Goal: Transaction & Acquisition: Obtain resource

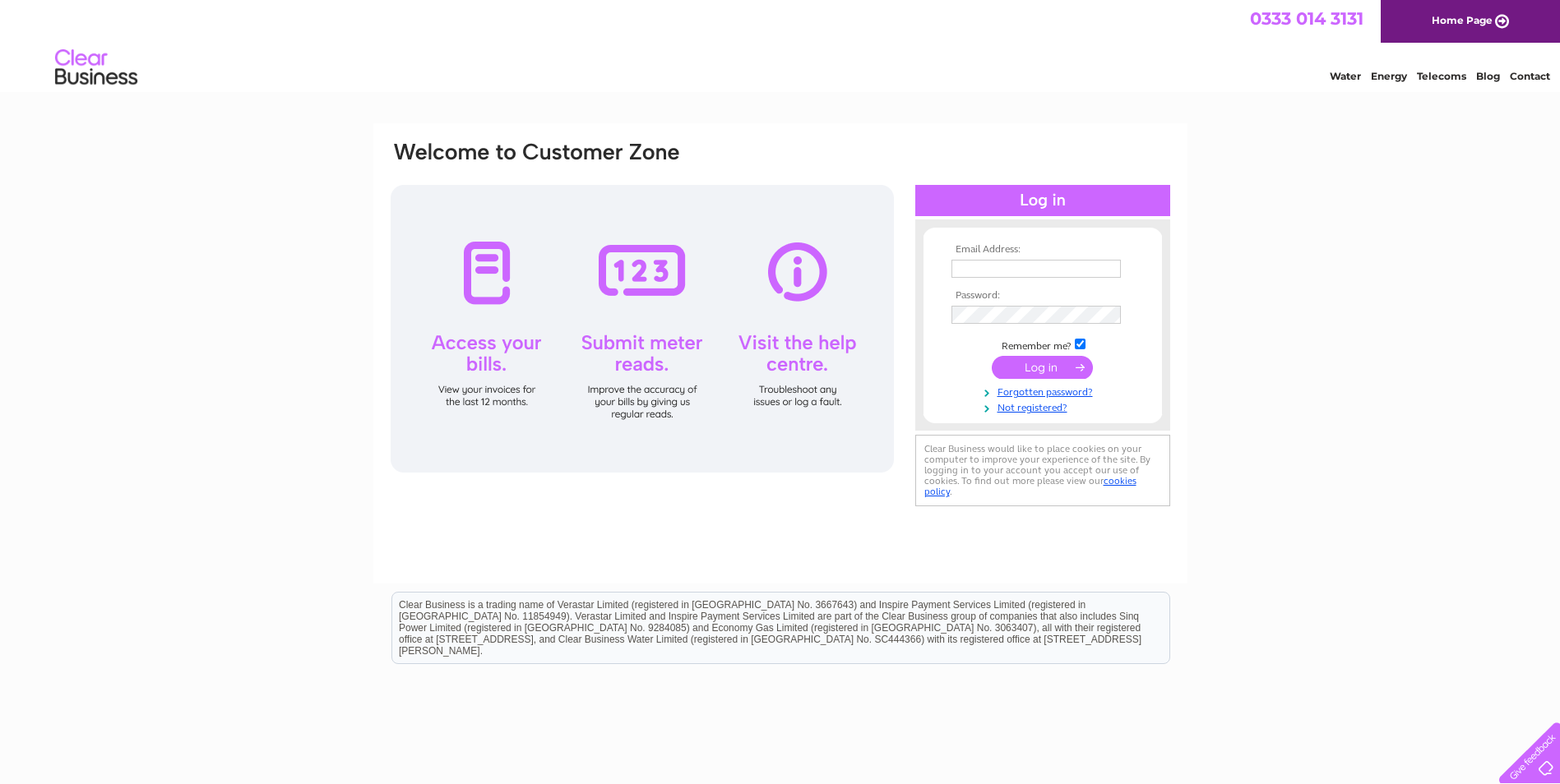
type input "billing@tcfnet.net"
click at [1059, 368] on input "submit" at bounding box center [1042, 367] width 101 height 23
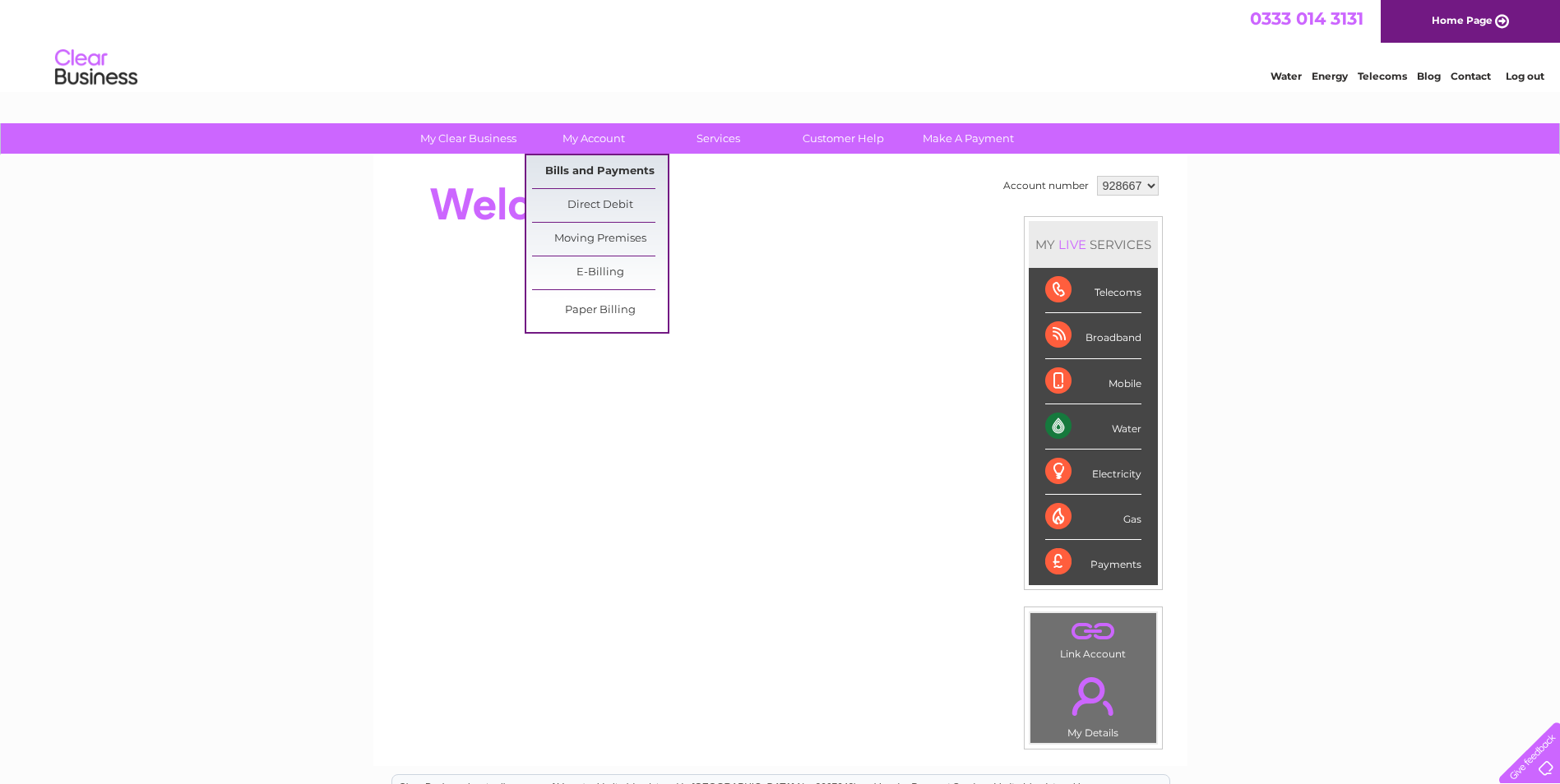
click at [594, 171] on link "Bills and Payments" at bounding box center [599, 171] width 136 height 33
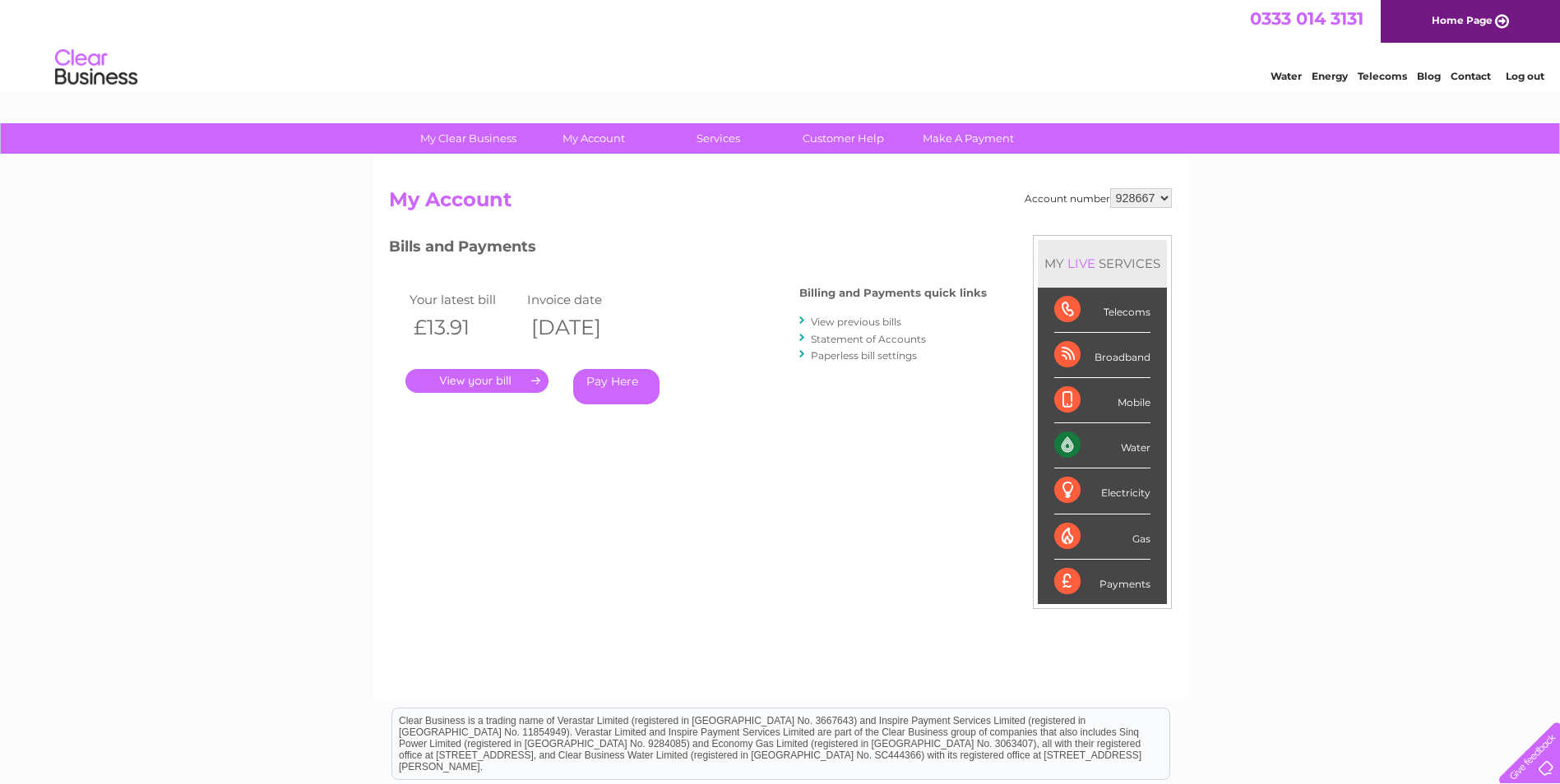
click at [489, 380] on link "." at bounding box center [477, 381] width 143 height 24
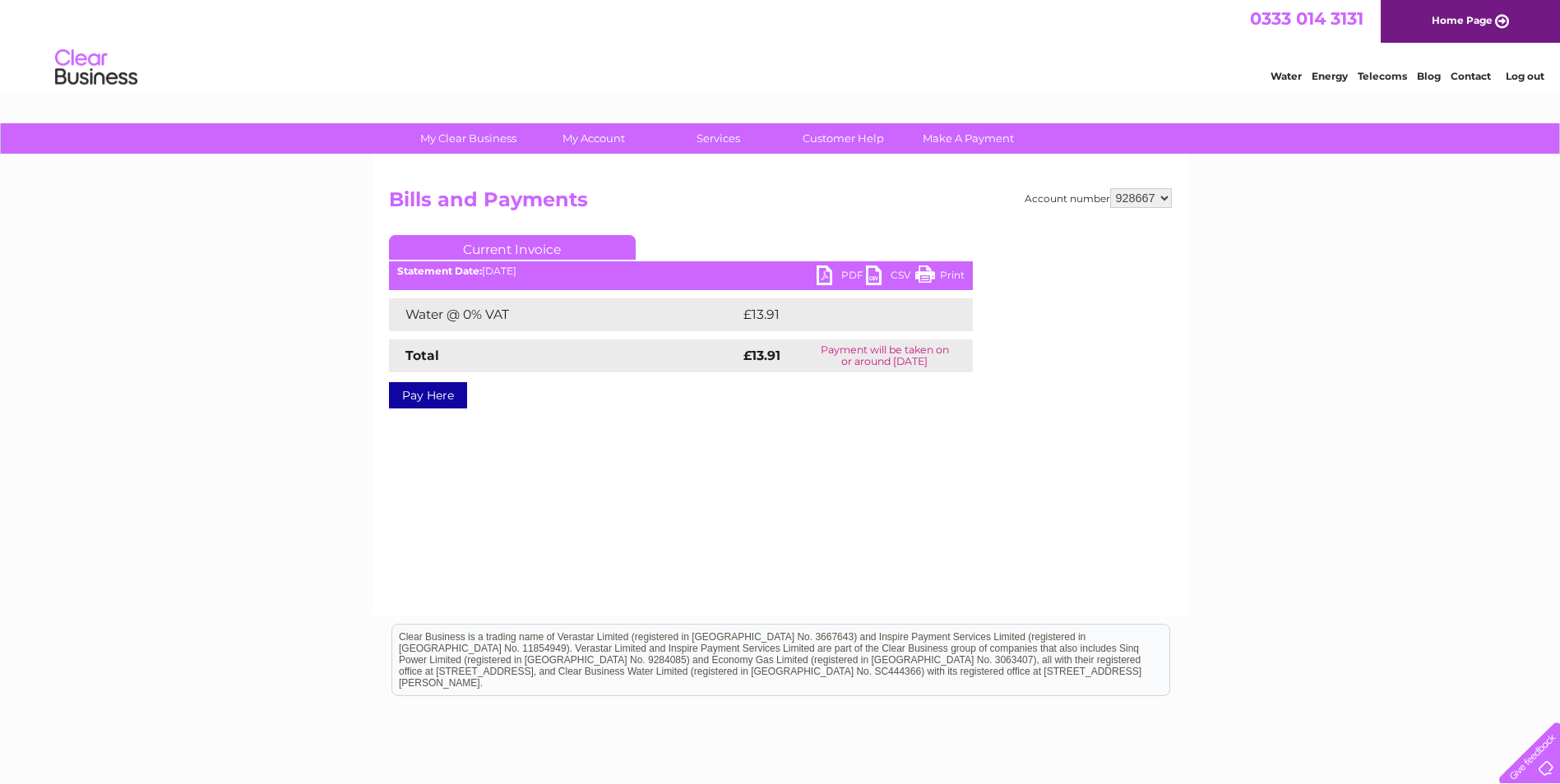
click at [847, 274] on link "PDF" at bounding box center [841, 278] width 49 height 24
click at [1512, 74] on link "Log out" at bounding box center [1524, 76] width 38 height 12
